Goal: Manage account settings

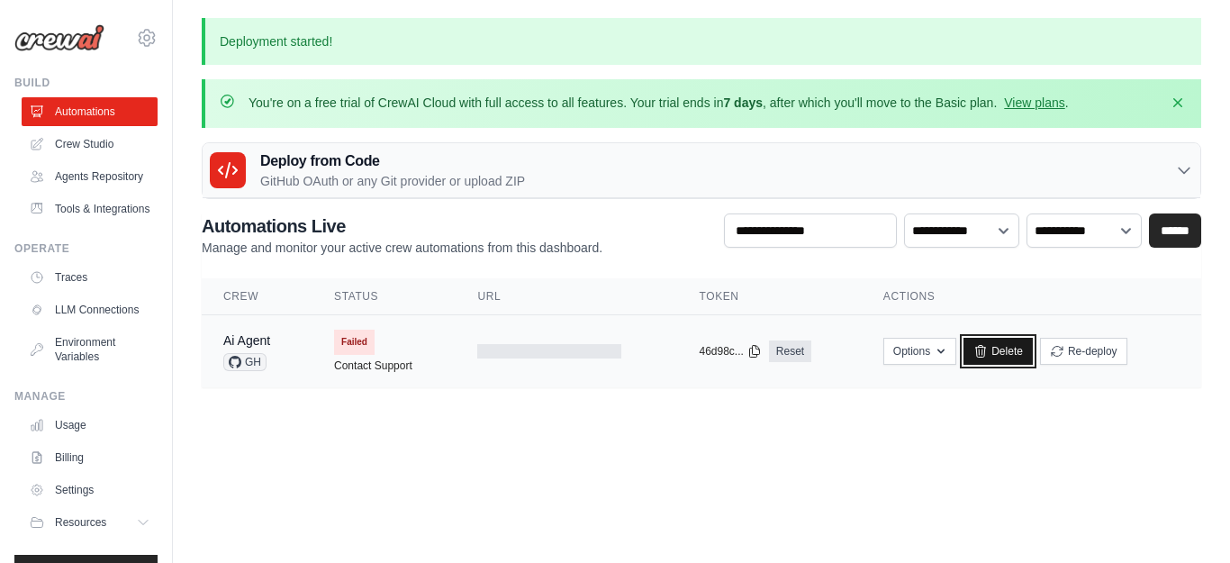
click at [1008, 350] on link "Delete" at bounding box center [997, 351] width 69 height 27
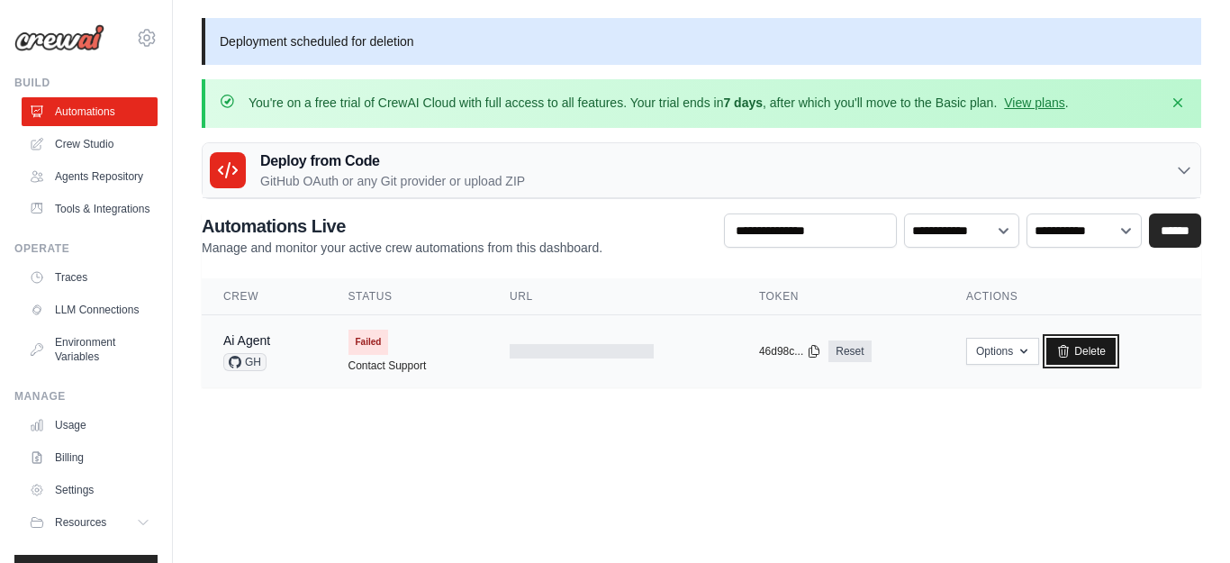
click at [1092, 355] on link "Delete" at bounding box center [1080, 351] width 69 height 27
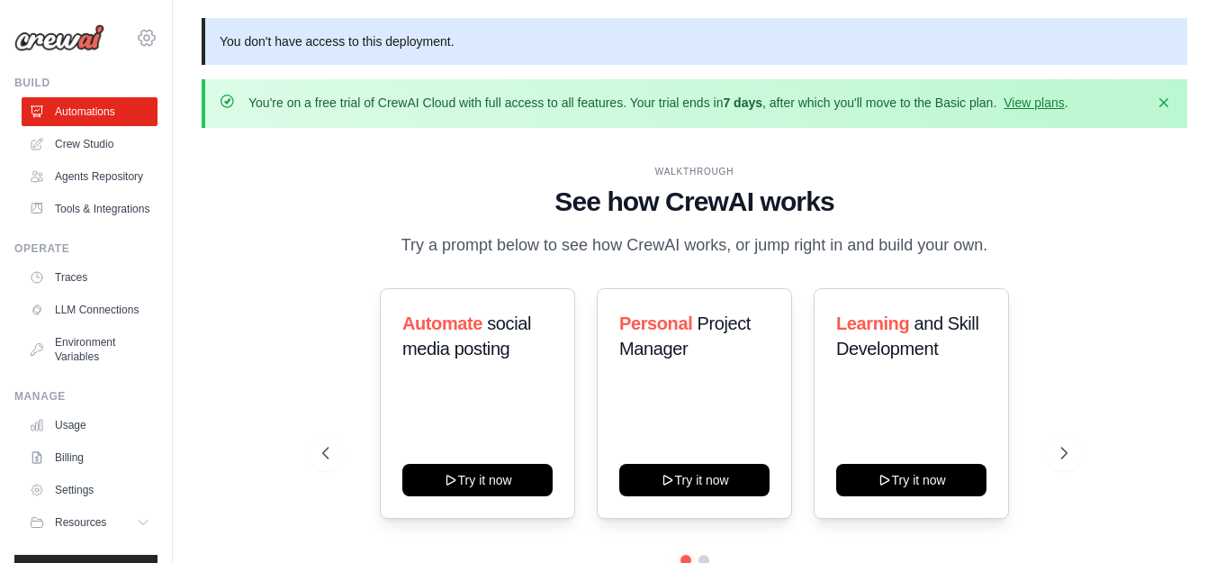
click at [136, 38] on icon at bounding box center [147, 38] width 22 height 22
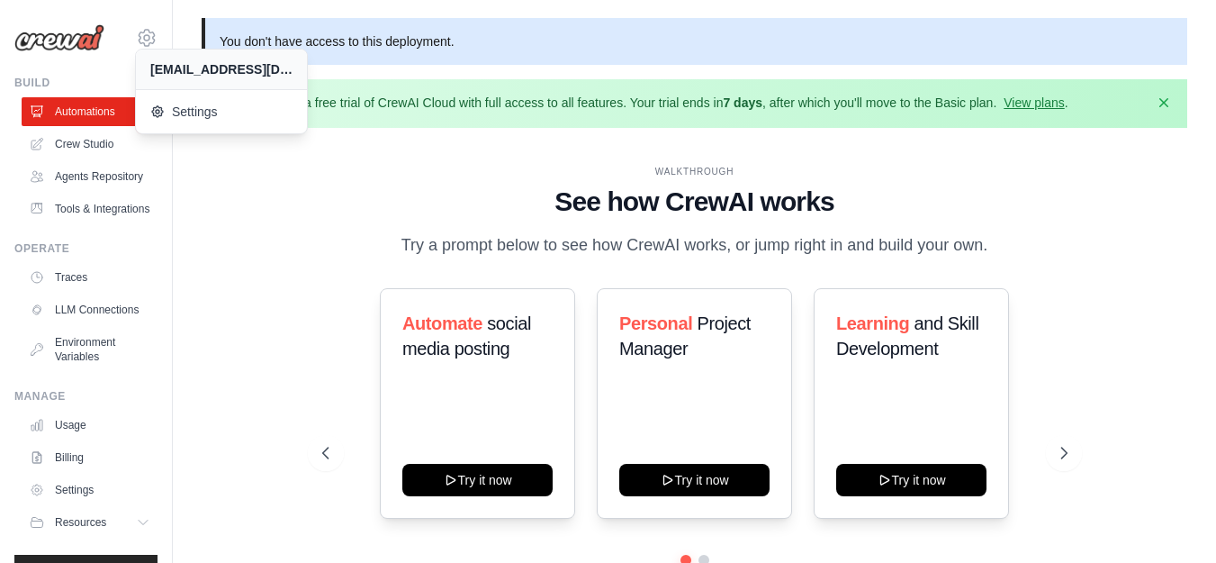
click at [72, 28] on img at bounding box center [59, 37] width 90 height 27
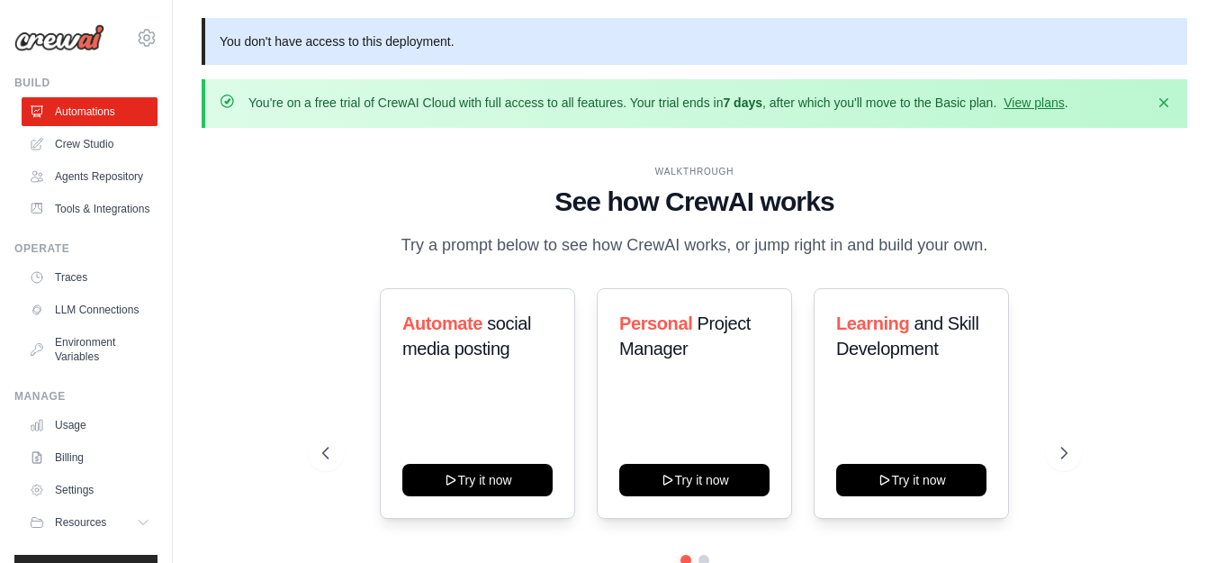
click at [79, 47] on img at bounding box center [59, 37] width 90 height 27
click at [1034, 101] on link "View plans" at bounding box center [1034, 102] width 60 height 14
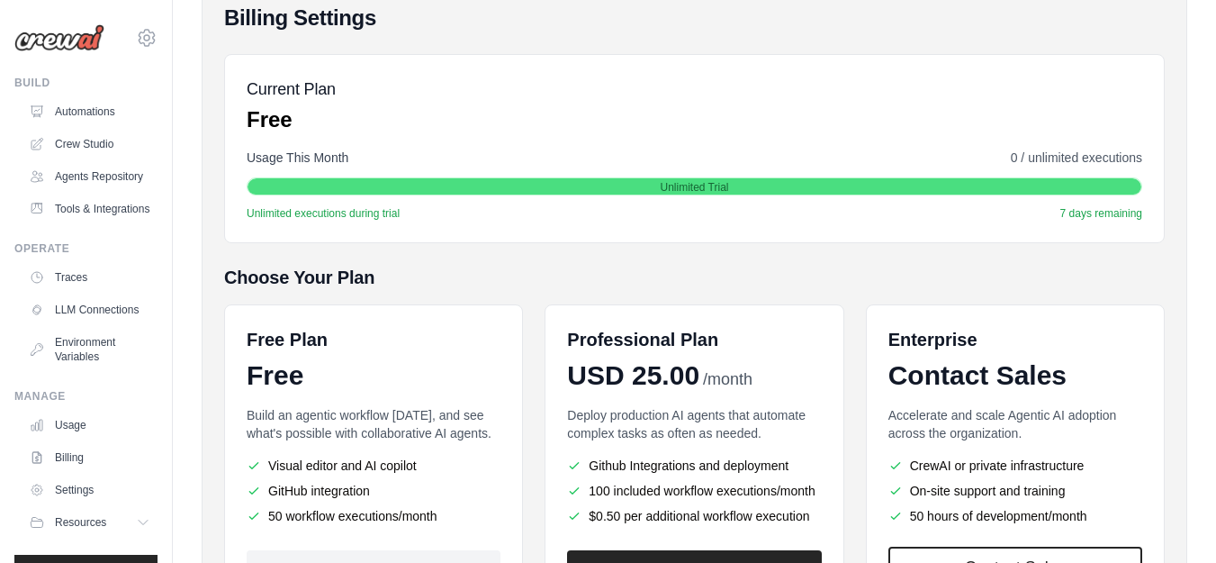
scroll to position [356, 0]
